Goal: Find contact information: Find contact information

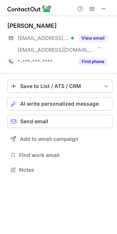
scroll to position [164, 117]
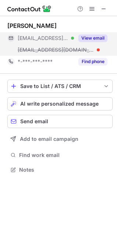
click at [95, 40] on button "View email" at bounding box center [92, 38] width 29 height 7
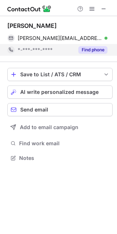
scroll to position [153, 117]
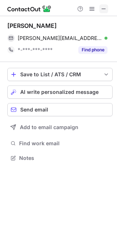
click at [101, 8] on span at bounding box center [104, 9] width 6 height 6
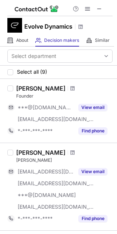
click at [105, 11] on div at bounding box center [59, 8] width 105 height 16
